Goal: Information Seeking & Learning: Learn about a topic

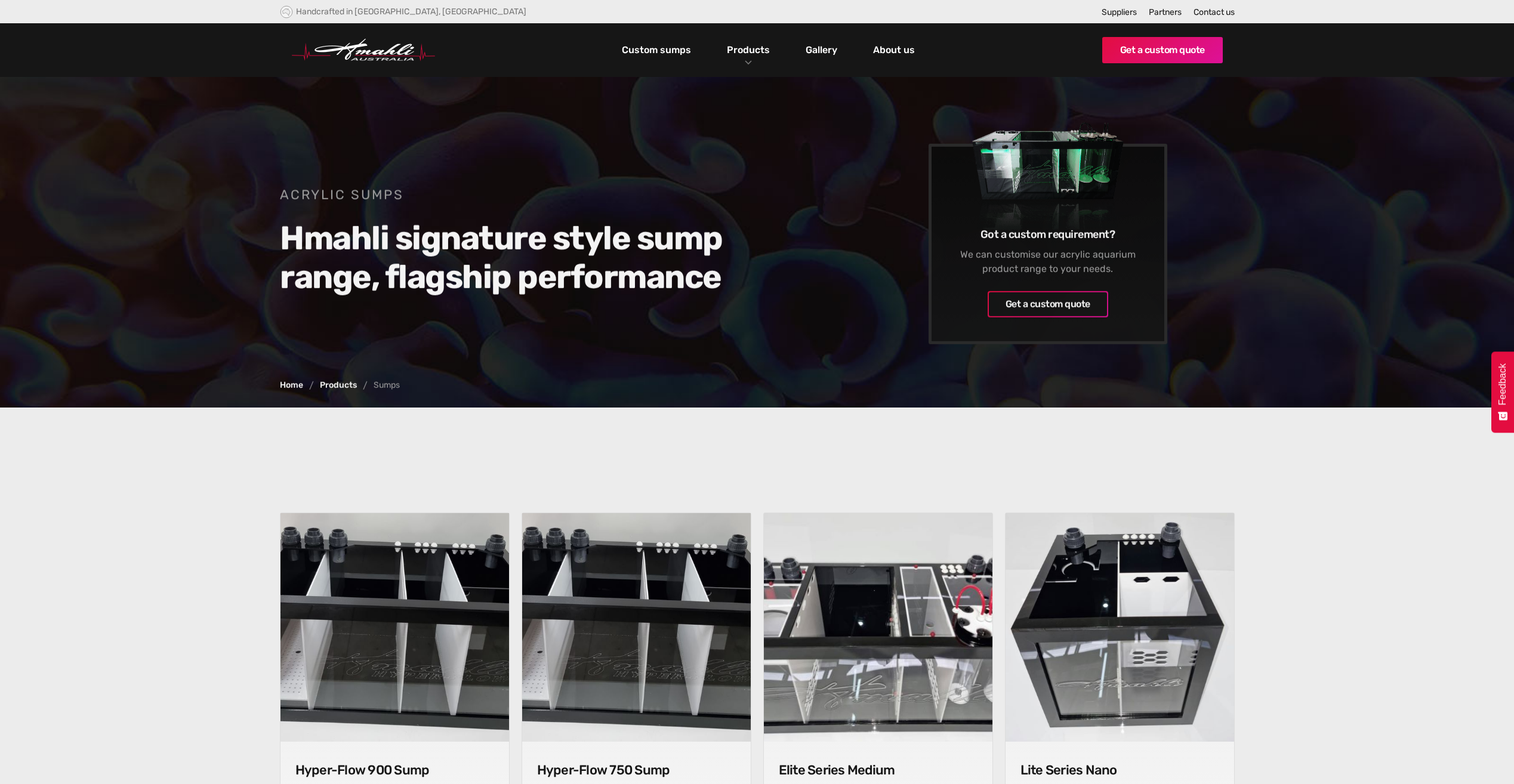
scroll to position [656, 0]
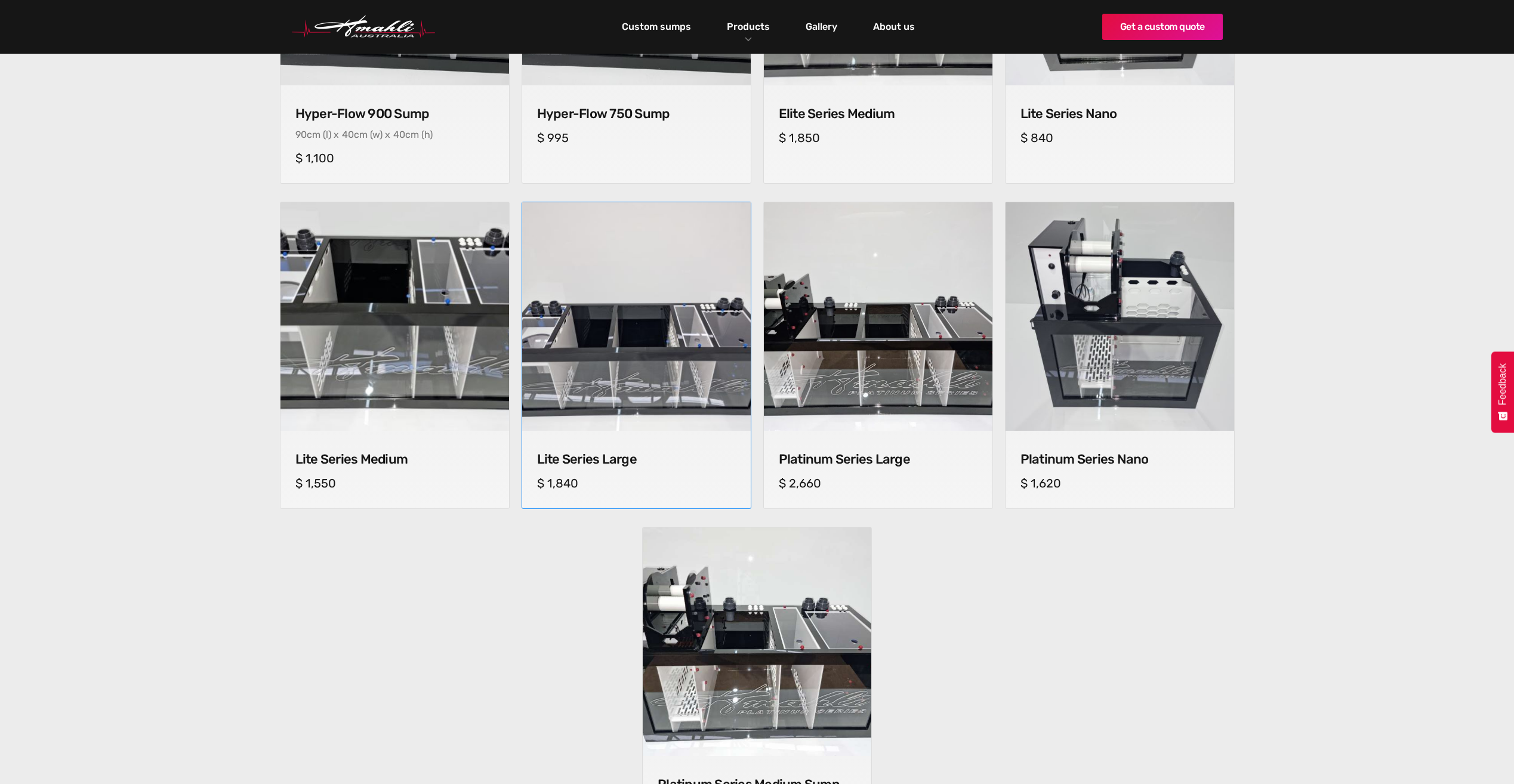
click at [637, 284] on img at bounding box center [636, 317] width 240 height 240
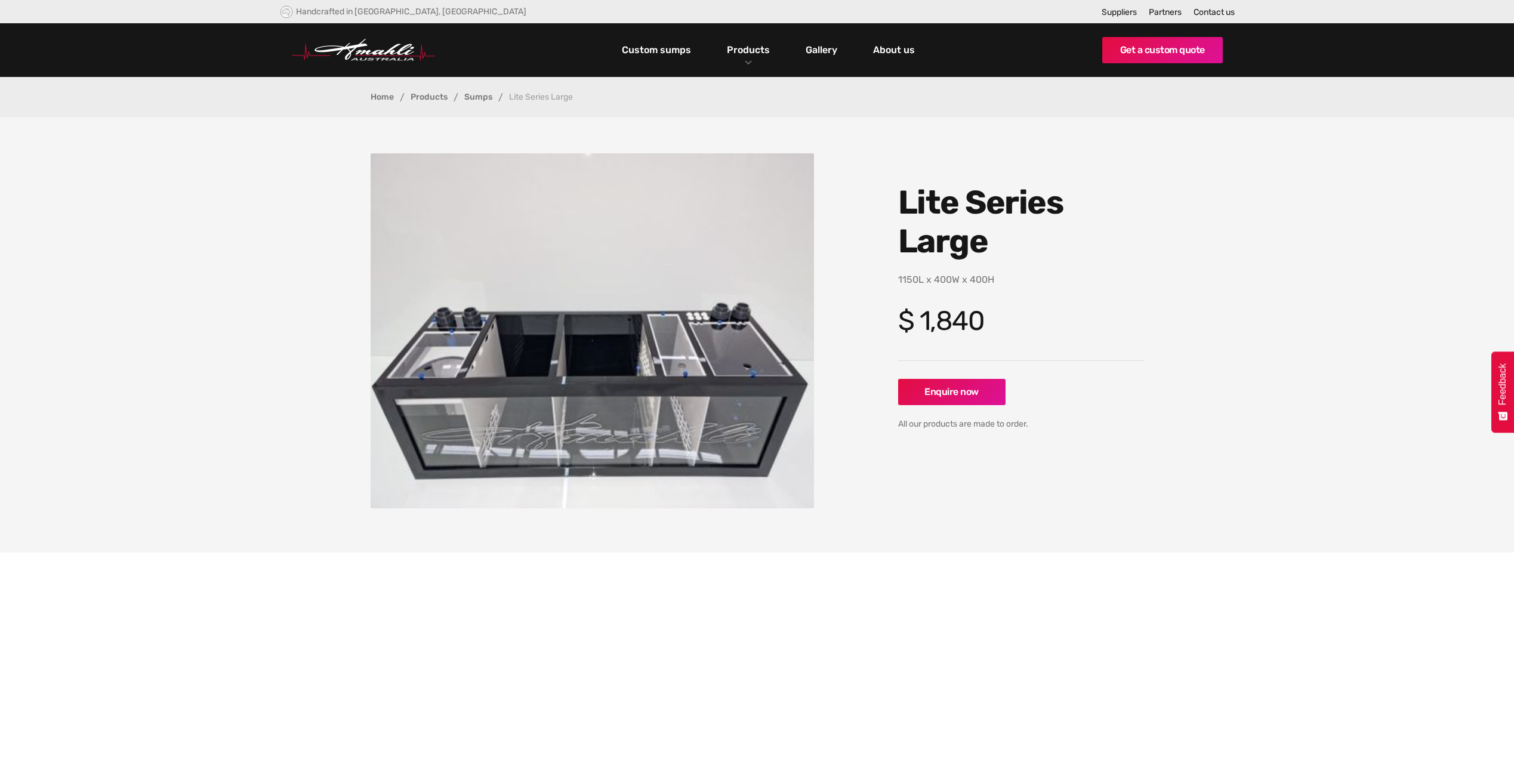
click at [573, 374] on img "open lightbox" at bounding box center [593, 331] width 444 height 355
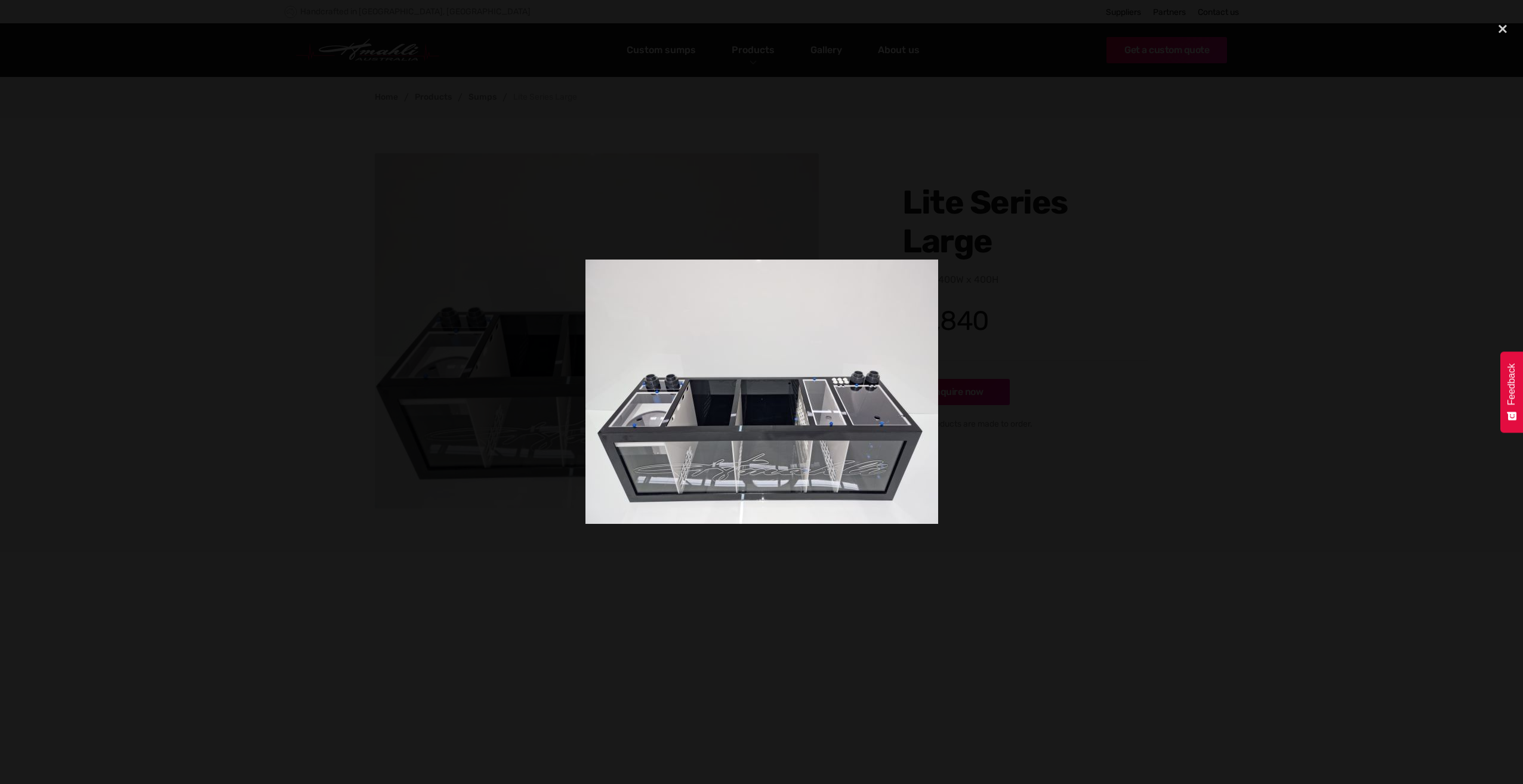
click at [682, 201] on div at bounding box center [761, 391] width 1523 height 752
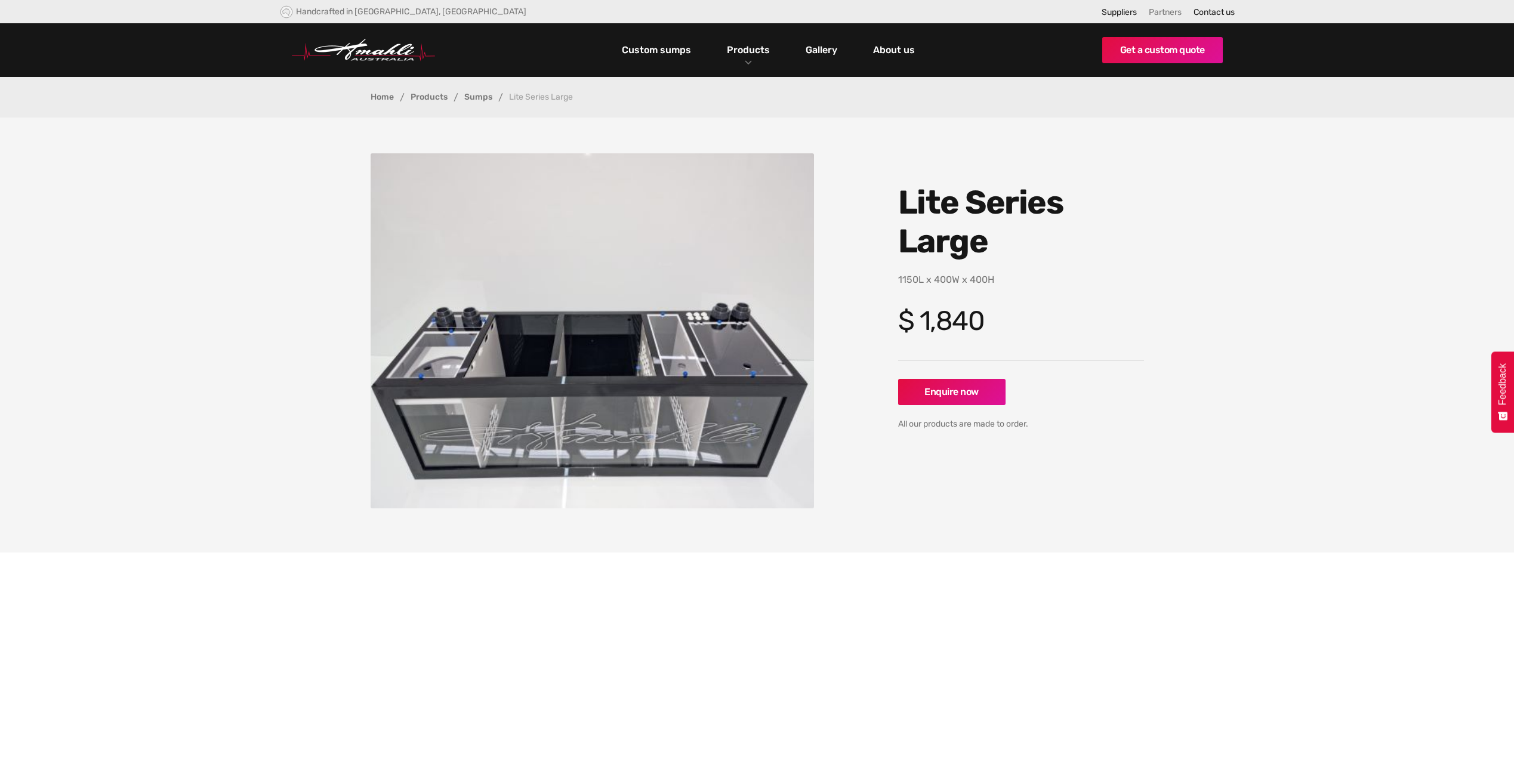
click at [1149, 11] on link "Partners" at bounding box center [1165, 12] width 33 height 10
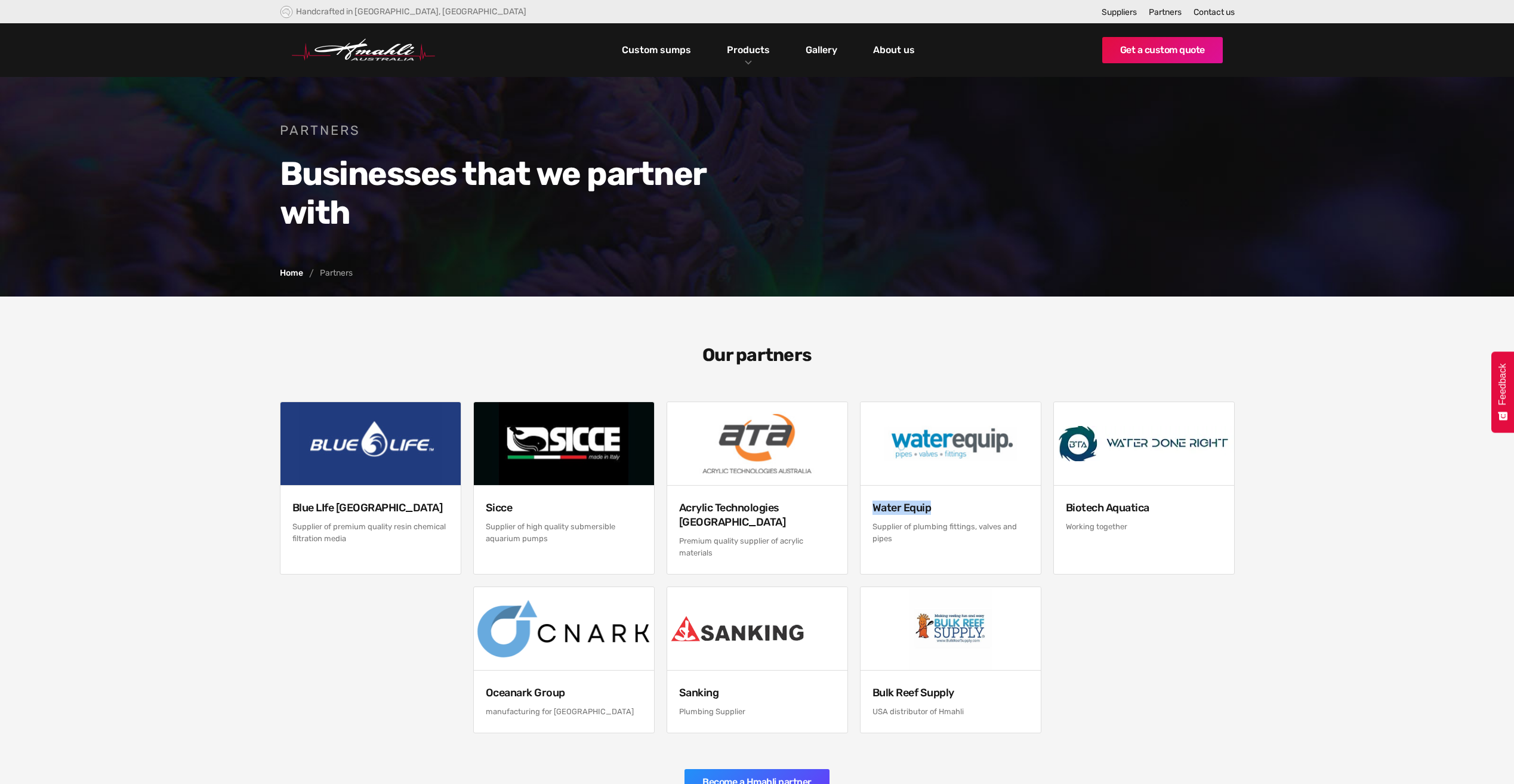
drag, startPoint x: 872, startPoint y: 506, endPoint x: 929, endPoint y: 502, distance: 57.1
click at [929, 502] on h4 "Water Equip" at bounding box center [951, 508] width 156 height 15
copy h4 "Water Equip"
drag, startPoint x: 680, startPoint y: 674, endPoint x: 721, endPoint y: 669, distance: 41.3
click at [721, 671] on div "Sanking Plumbing Supplier" at bounding box center [757, 702] width 180 height 62
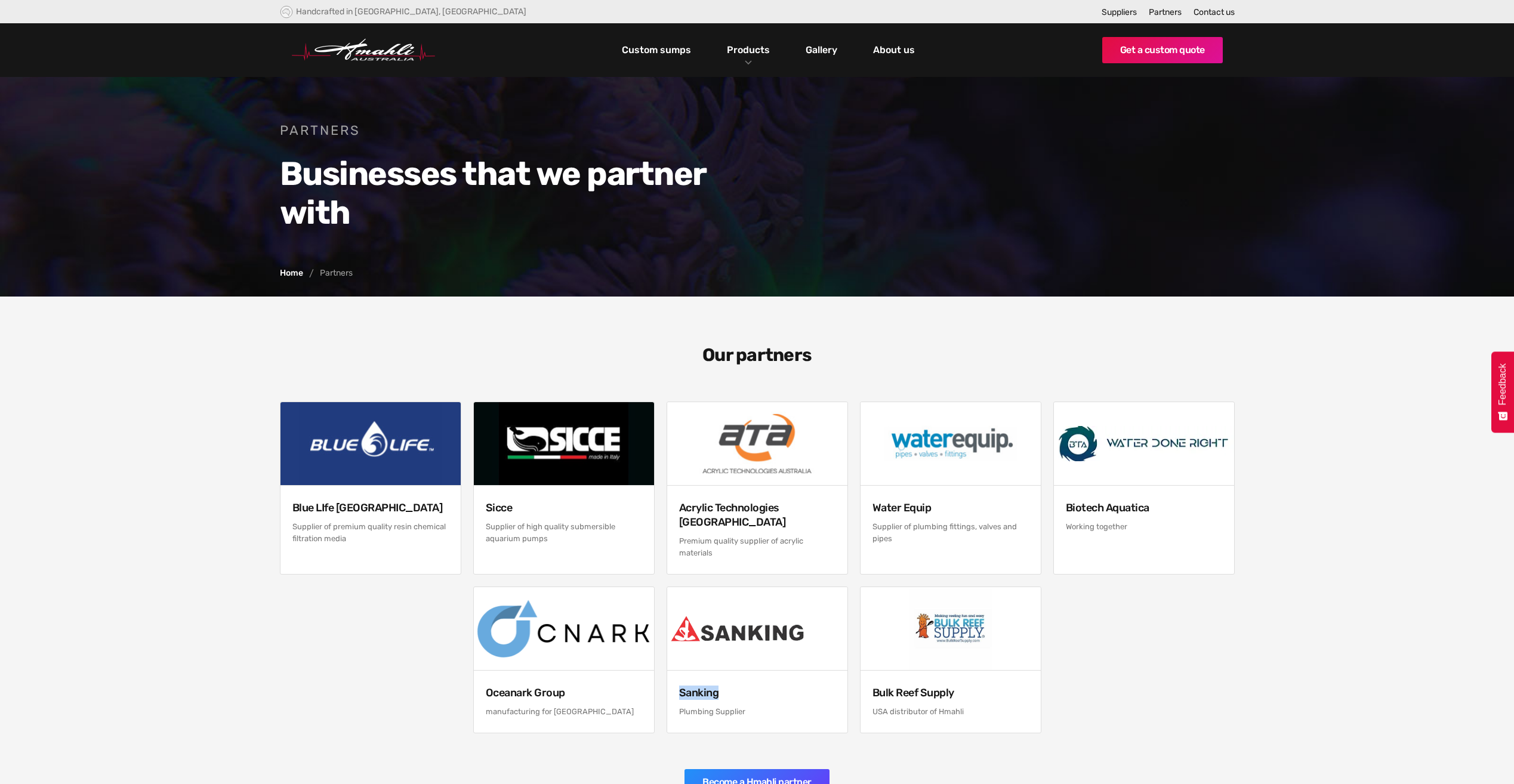
copy h4 "Sanking"
click at [686, 53] on link "Custom sumps" at bounding box center [656, 50] width 75 height 21
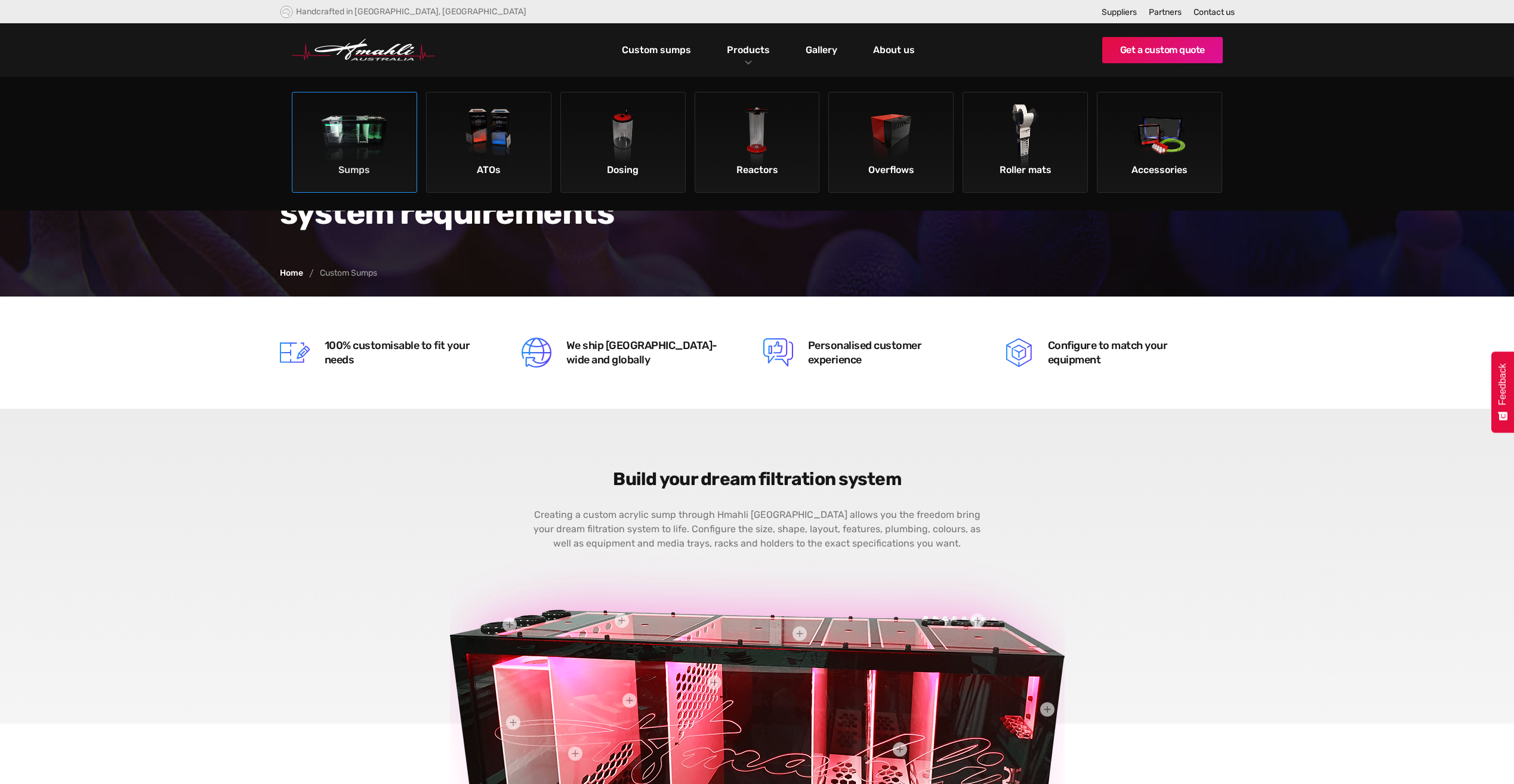
click at [369, 164] on div "Sumps" at bounding box center [355, 170] width 118 height 21
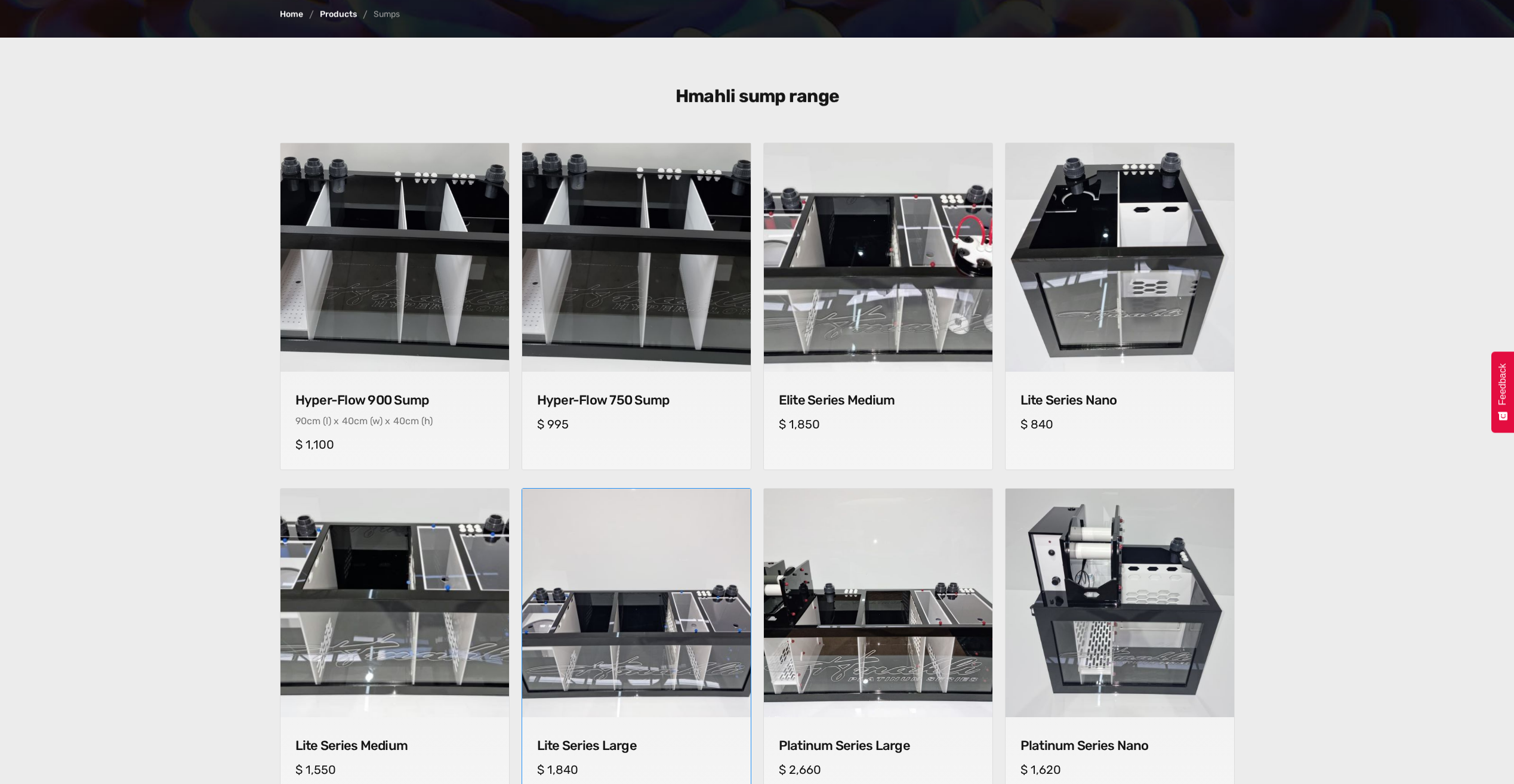
scroll to position [596, 0]
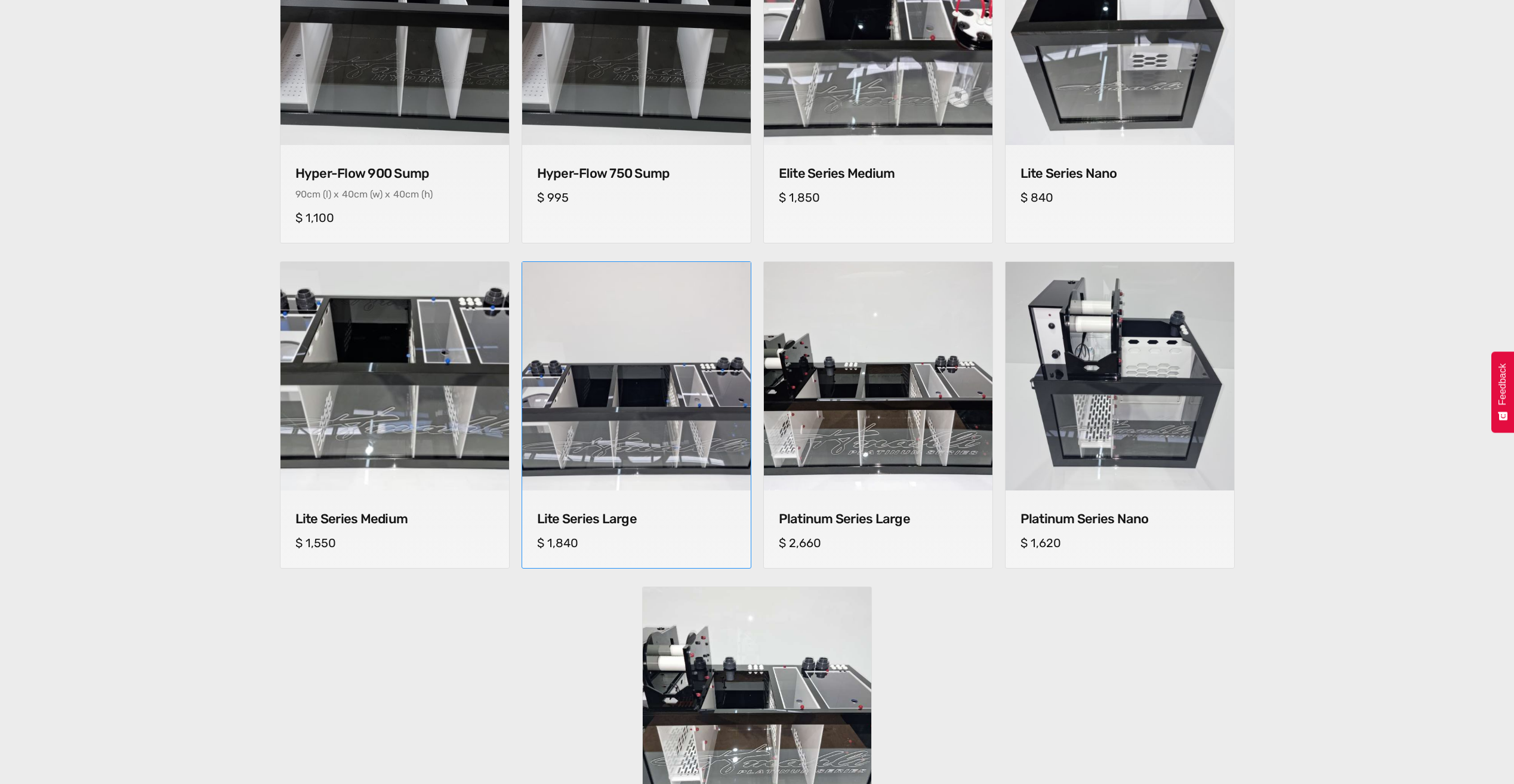
click at [626, 396] on img at bounding box center [636, 376] width 240 height 240
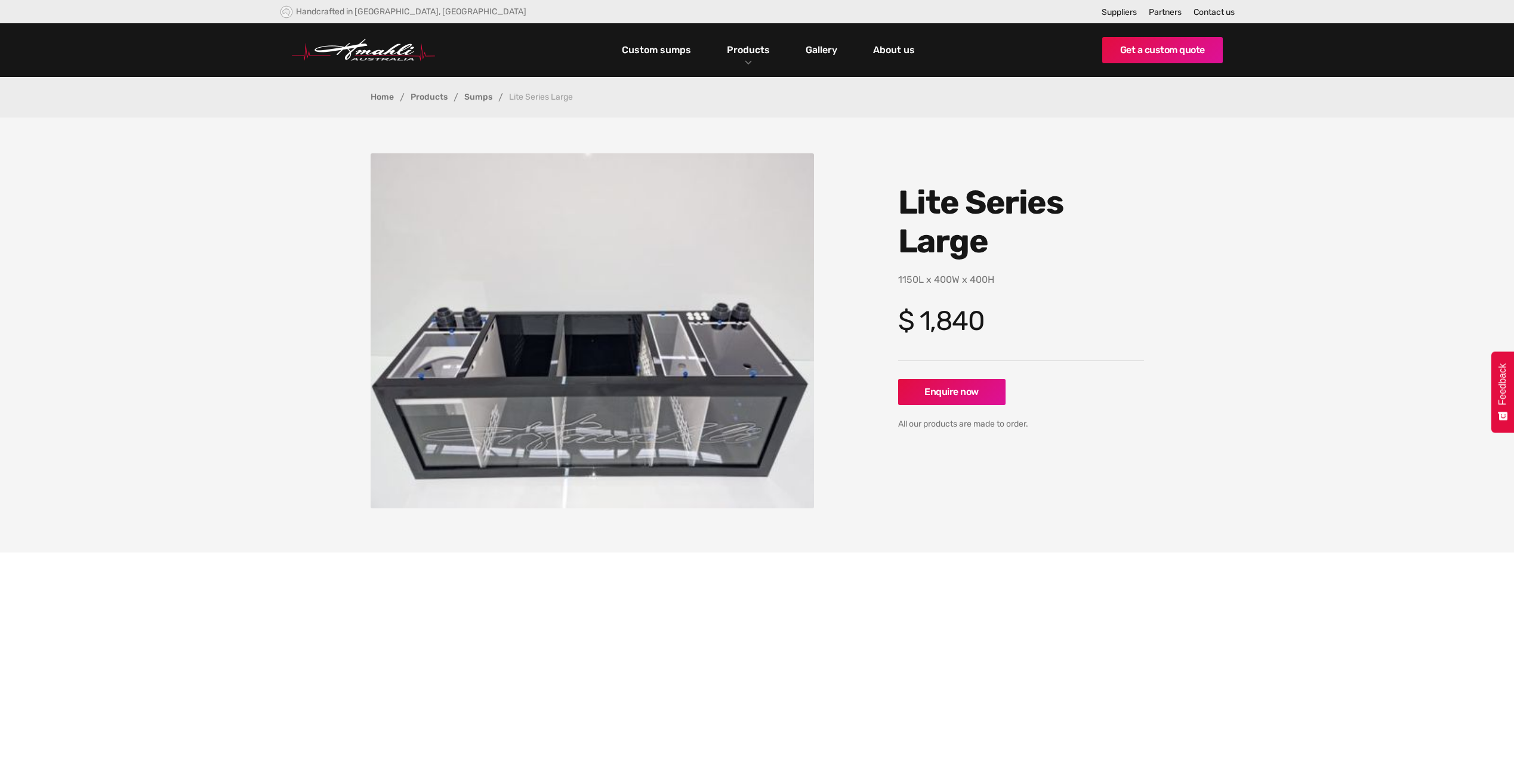
click at [121, 192] on section "No items found. Lite Series Large cm (l) x cm (w) x cm (h) 1150L x 400W x 400H …" at bounding box center [757, 335] width 1514 height 435
